Goal: Book appointment/travel/reservation

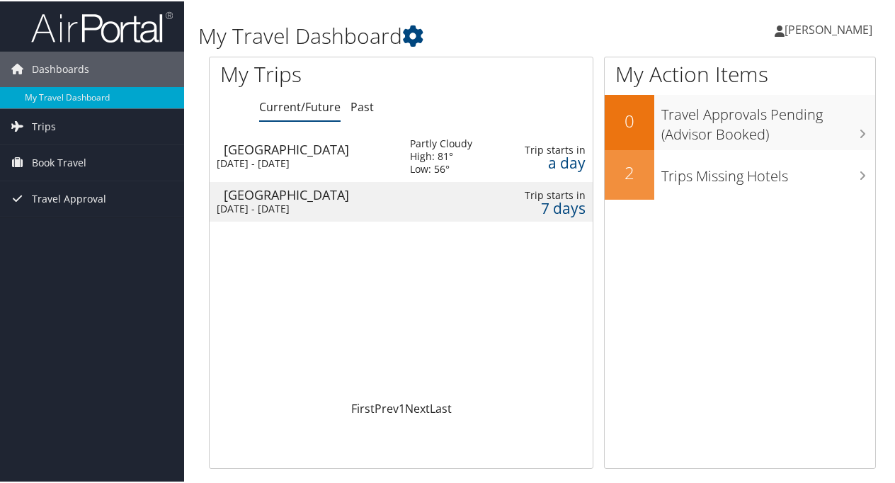
click at [380, 150] on div "Las Vegas" at bounding box center [310, 148] width 172 height 13
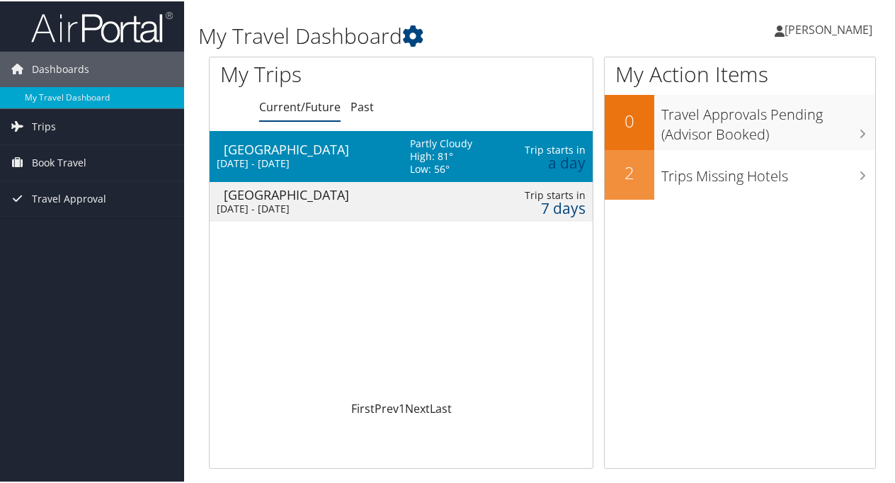
click at [380, 150] on div "Las Vegas" at bounding box center [310, 148] width 172 height 13
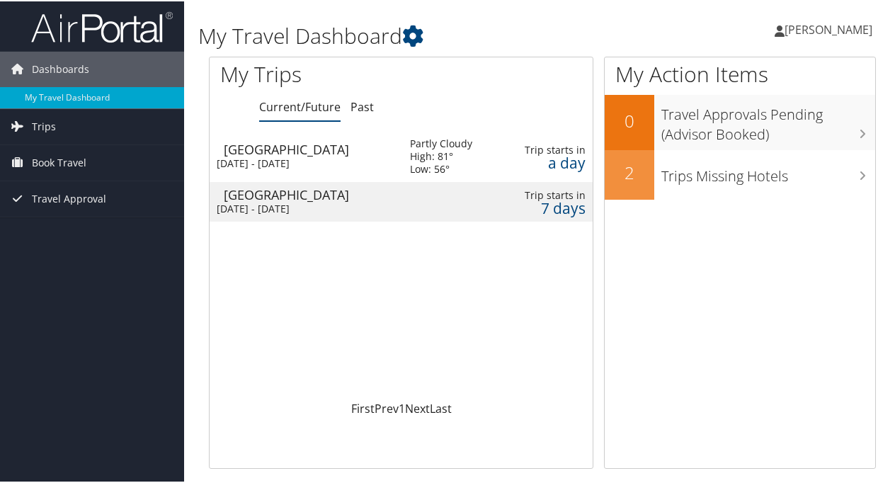
click at [380, 150] on div "Las Vegas" at bounding box center [310, 148] width 172 height 13
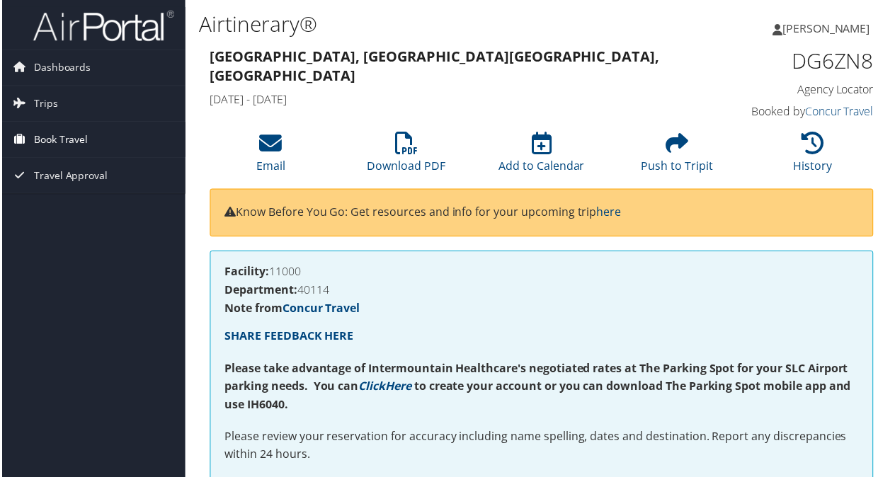
click at [59, 143] on span "Book Travel" at bounding box center [59, 140] width 55 height 35
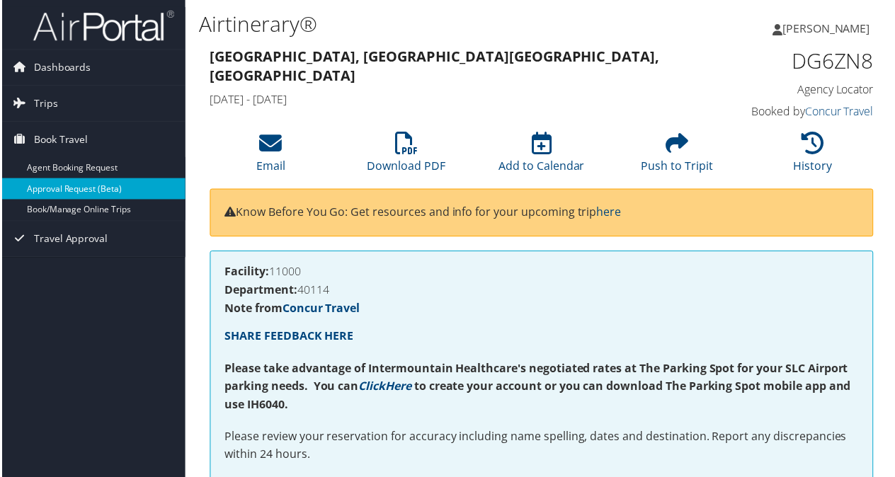
click at [84, 187] on link "Approval Request (Beta)" at bounding box center [92, 189] width 184 height 21
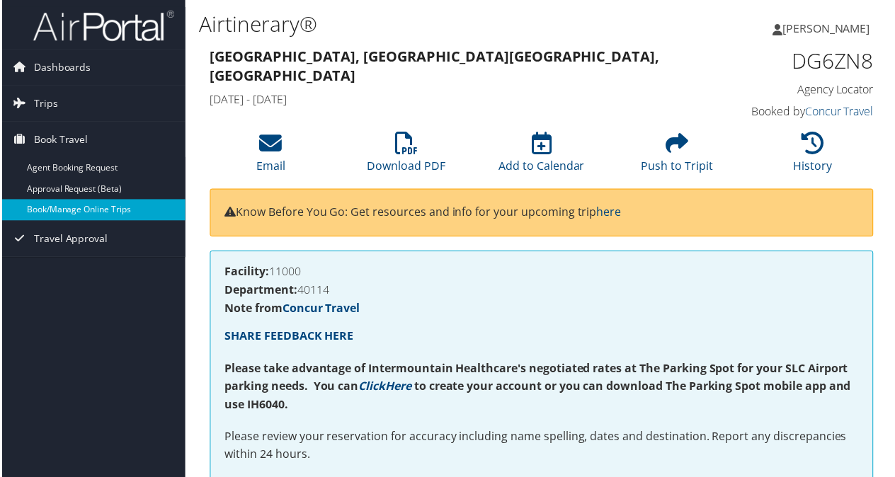
click at [81, 207] on link "Book/Manage Online Trips" at bounding box center [92, 210] width 184 height 21
